Goal: Information Seeking & Learning: Learn about a topic

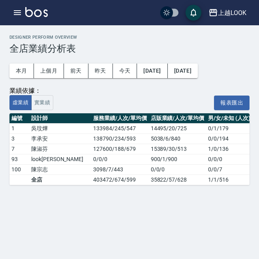
scroll to position [0, 320]
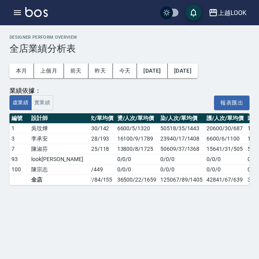
click at [52, 71] on button "上個月" at bounding box center [49, 71] width 30 height 15
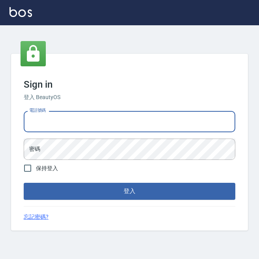
type input "0931261253"
click at [130, 191] on button "登入" at bounding box center [130, 191] width 212 height 17
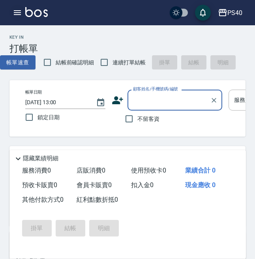
click at [13, 7] on button "button" at bounding box center [17, 13] width 16 height 16
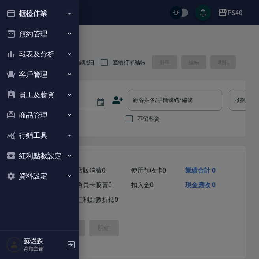
click at [42, 56] on button "報表及分析" at bounding box center [39, 54] width 73 height 21
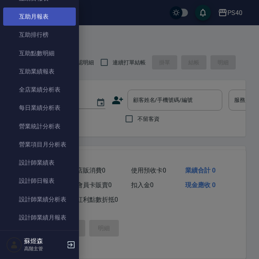
scroll to position [181, 0]
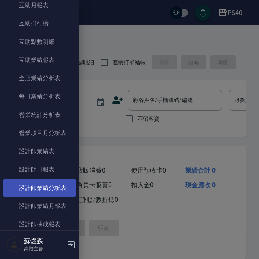
click at [55, 181] on link "設計師業績分析表" at bounding box center [39, 188] width 73 height 18
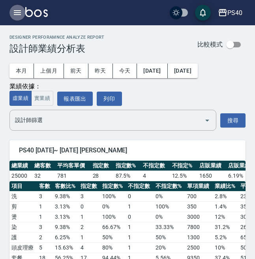
click at [20, 17] on icon "button" at bounding box center [17, 12] width 9 height 9
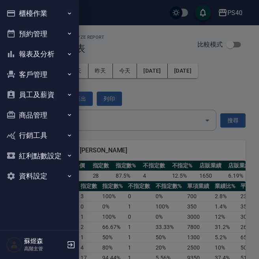
click at [45, 96] on button "員工及薪資" at bounding box center [39, 95] width 73 height 21
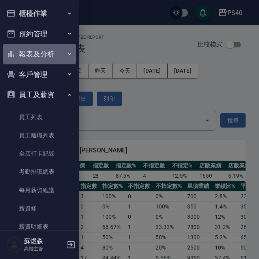
click at [46, 49] on button "報表及分析" at bounding box center [39, 54] width 73 height 21
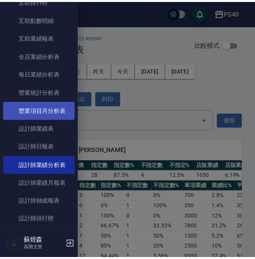
scroll to position [215, 0]
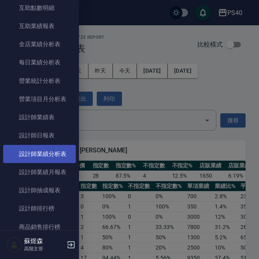
click at [53, 151] on link "設計師業績分析表" at bounding box center [39, 154] width 73 height 18
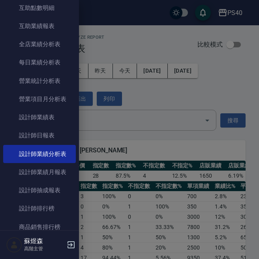
click at [145, 91] on div at bounding box center [129, 129] width 259 height 259
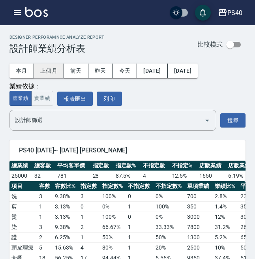
click at [43, 73] on button "上個月" at bounding box center [49, 71] width 30 height 15
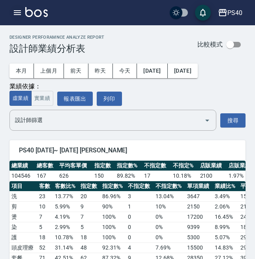
click at [22, 16] on button "button" at bounding box center [17, 13] width 16 height 16
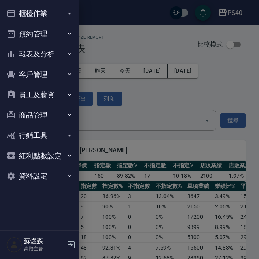
click at [41, 46] on button "報表及分析" at bounding box center [39, 54] width 73 height 21
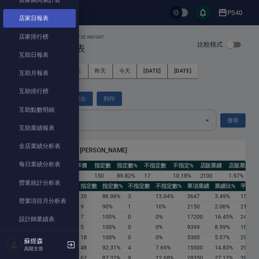
scroll to position [118, 0]
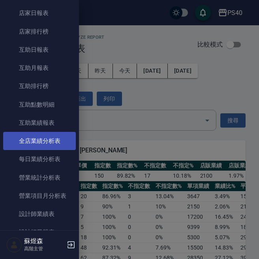
click at [49, 139] on link "全店業績分析表" at bounding box center [39, 141] width 73 height 18
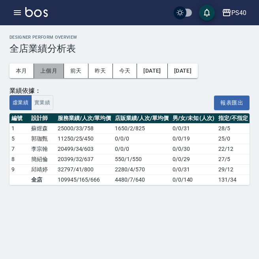
click at [46, 64] on button "上個月" at bounding box center [49, 71] width 30 height 15
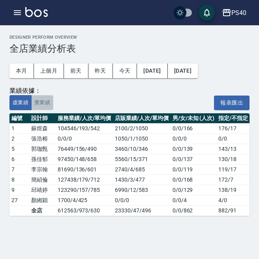
click at [46, 98] on button "實業績" at bounding box center [42, 102] width 22 height 15
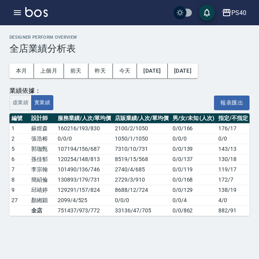
click at [159, 79] on div "本月 上個月 前天 昨天 今天 2025/09/01 2025/09/30" at bounding box center [103, 71] width 188 height 34
click at [161, 73] on button "[DATE]" at bounding box center [152, 71] width 30 height 15
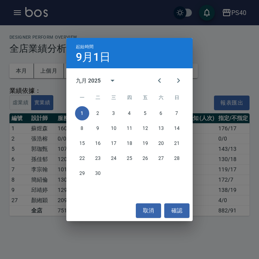
click at [97, 82] on div "九月 2025" at bounding box center [88, 81] width 25 height 8
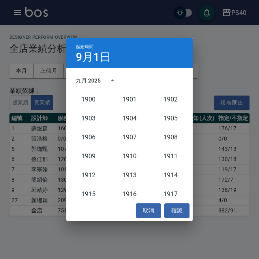
scroll to position [732, 0]
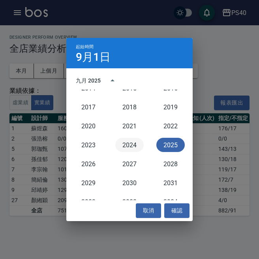
click at [131, 143] on button "2024" at bounding box center [129, 145] width 28 height 14
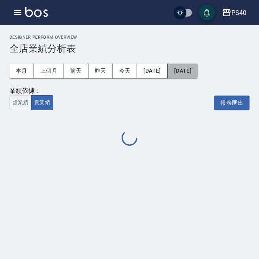
click at [198, 76] on button "[DATE]" at bounding box center [183, 71] width 30 height 15
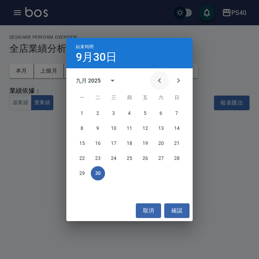
click at [162, 83] on icon "Previous month" at bounding box center [159, 80] width 9 height 9
click at [100, 80] on div "八月 2025" at bounding box center [88, 81] width 25 height 8
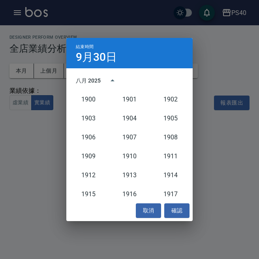
scroll to position [732, 0]
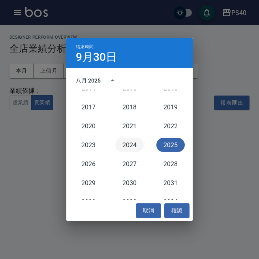
click at [132, 147] on button "2024" at bounding box center [129, 145] width 28 height 14
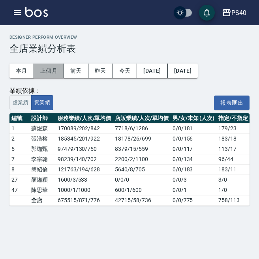
click at [55, 72] on button "上個月" at bounding box center [49, 71] width 30 height 15
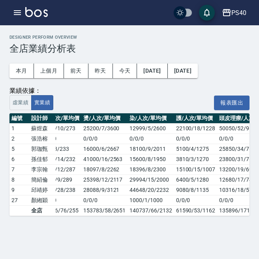
scroll to position [0, 319]
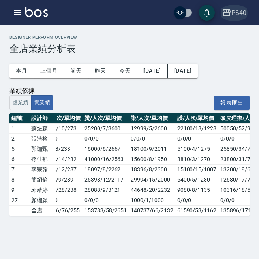
click at [238, 18] on button "PS40" at bounding box center [234, 13] width 31 height 16
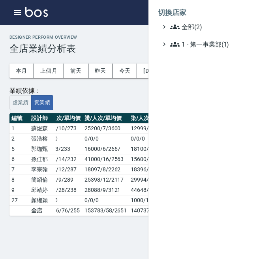
click at [123, 31] on div at bounding box center [129, 129] width 259 height 259
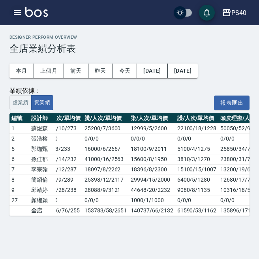
click at [19, 15] on icon "button" at bounding box center [17, 12] width 7 height 5
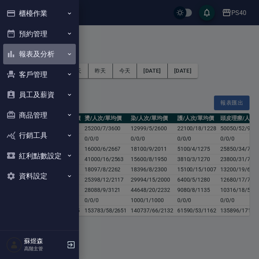
click at [40, 53] on button "報表及分析" at bounding box center [39, 54] width 73 height 21
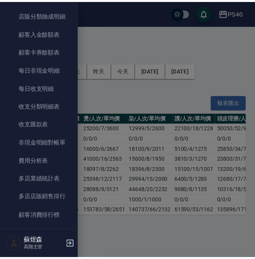
scroll to position [629, 0]
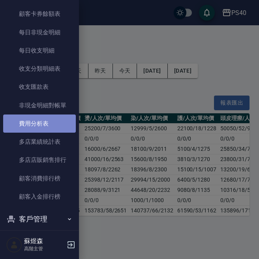
click at [45, 117] on link "費用分析表" at bounding box center [39, 124] width 73 height 18
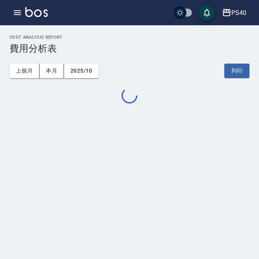
click at [228, 15] on icon "button" at bounding box center [226, 12] width 9 height 9
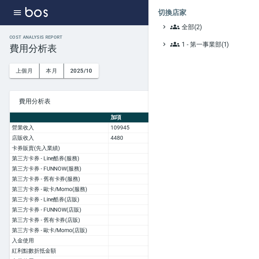
click at [199, 32] on ul "全部(2) 1 - 第一事業部(1)" at bounding box center [204, 35] width 92 height 27
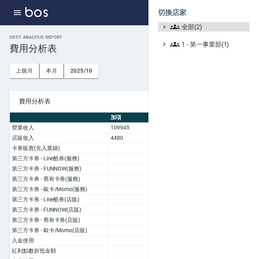
click at [125, 46] on div at bounding box center [129, 129] width 259 height 259
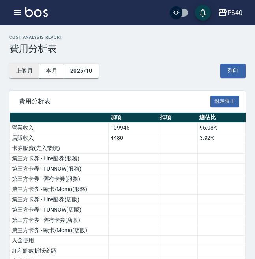
click at [23, 66] on button "上個月" at bounding box center [24, 71] width 30 height 15
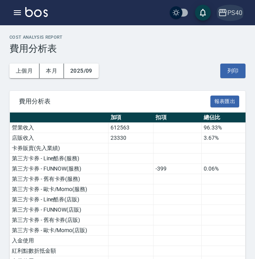
click at [236, 19] on button "PS40" at bounding box center [230, 13] width 31 height 16
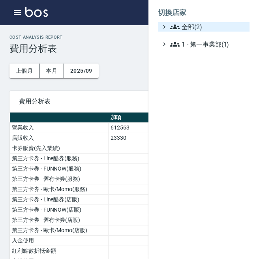
click at [200, 29] on span "全部(2)" at bounding box center [208, 26] width 76 height 9
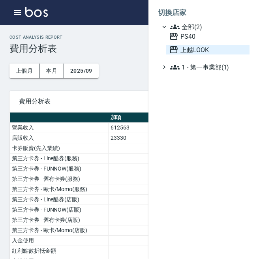
click at [199, 52] on span "上越LOOK" at bounding box center [207, 49] width 77 height 9
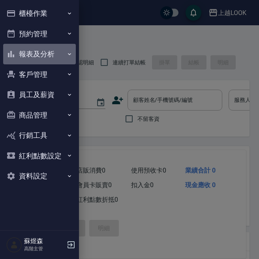
click at [47, 54] on button "報表及分析" at bounding box center [39, 54] width 73 height 21
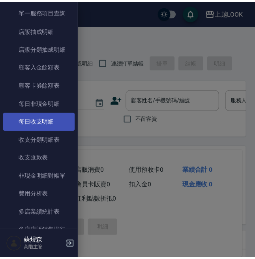
scroll to position [566, 0]
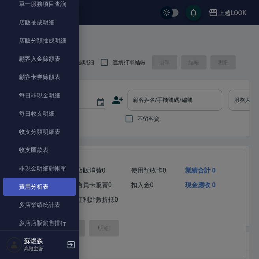
click at [43, 180] on link "費用分析表" at bounding box center [39, 187] width 73 height 18
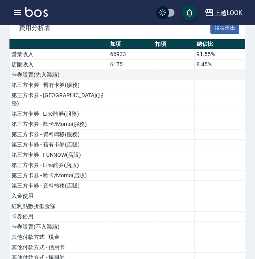
scroll to position [15, 0]
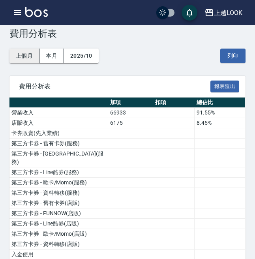
click at [32, 58] on button "上個月" at bounding box center [24, 56] width 30 height 15
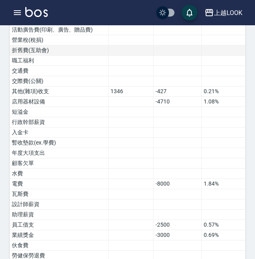
scroll to position [550, 0]
